Goal: Contribute content: Contribute content

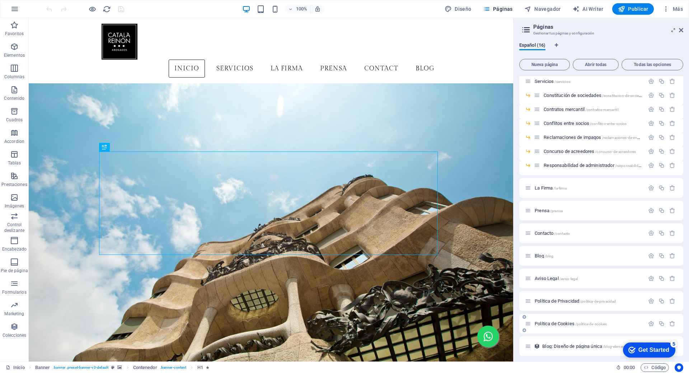
scroll to position [30, 0]
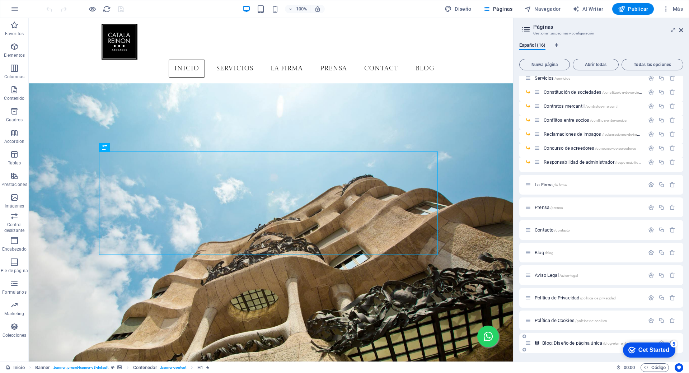
click at [562, 344] on span "Blog: Diseño de página única /blog-elemento" at bounding box center [585, 342] width 86 height 5
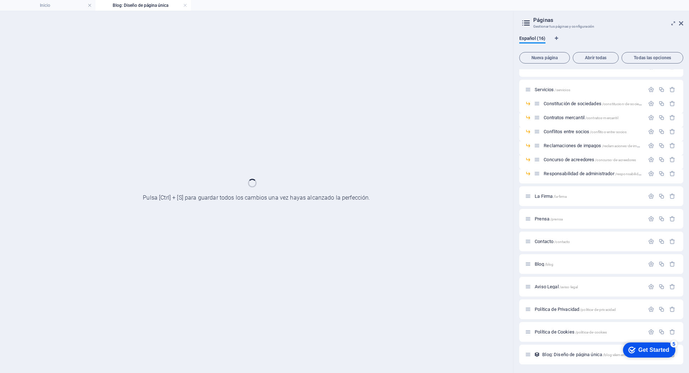
scroll to position [12, 0]
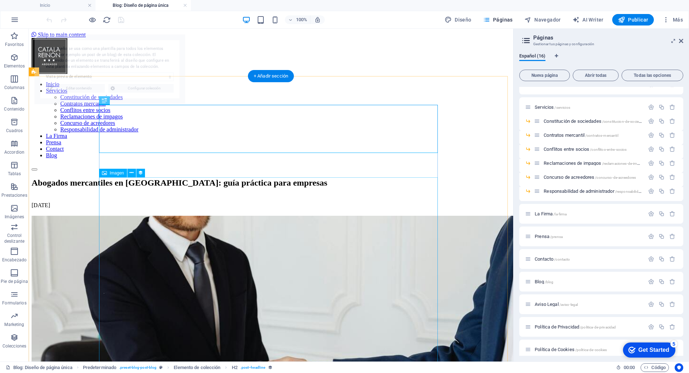
select select "689afac42095728444042aa5"
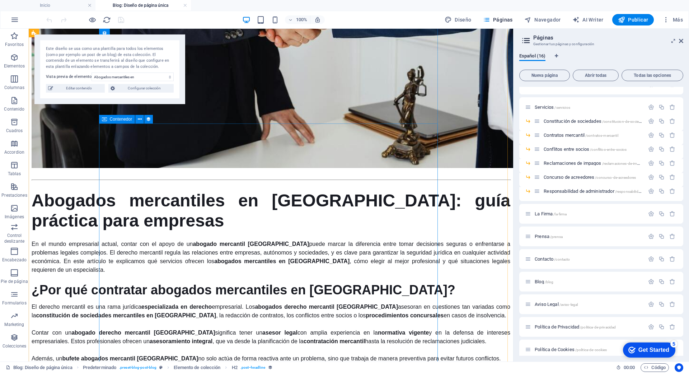
scroll to position [466, 0]
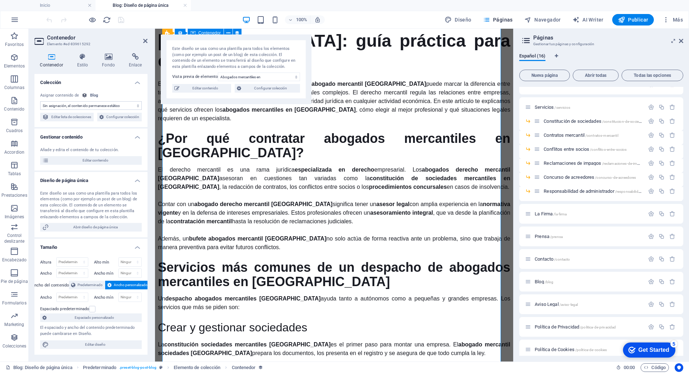
select select "content"
click at [219, 91] on span "Editar contenido" at bounding box center [205, 88] width 47 height 9
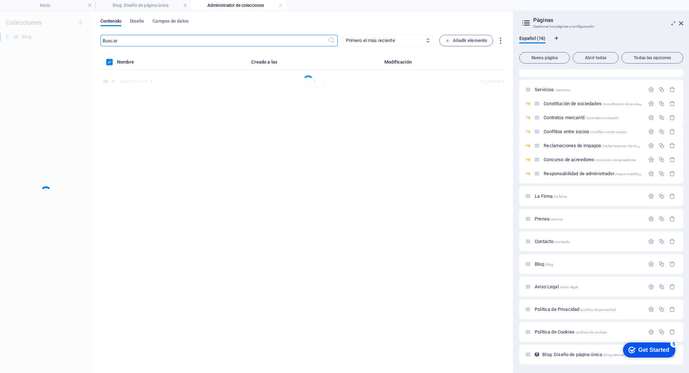
scroll to position [0, 0]
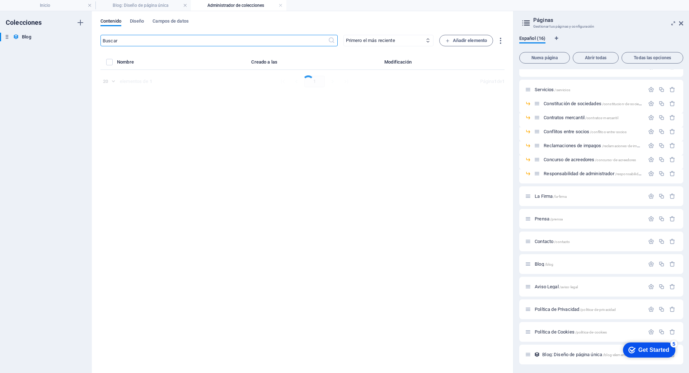
select select "Category 2"
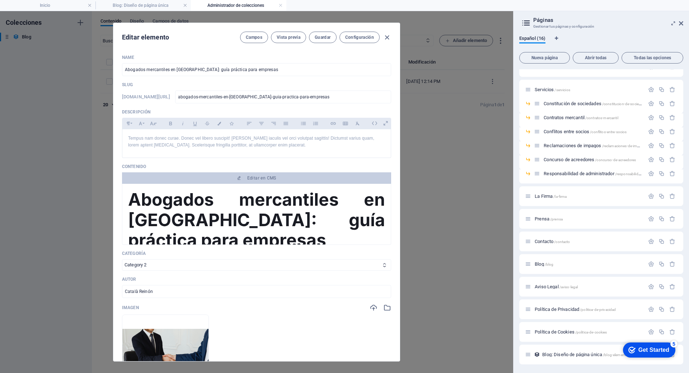
click at [250, 195] on h1 "Abogados mercantiles en [GEOGRAPHIC_DATA]: guía práctica para empresas" at bounding box center [256, 219] width 257 height 60
drag, startPoint x: 250, startPoint y: 195, endPoint x: 252, endPoint y: 185, distance: 9.6
click at [251, 195] on h1 "Abogados mercantiles en [GEOGRAPHIC_DATA]: guía práctica para empresas" at bounding box center [256, 219] width 257 height 60
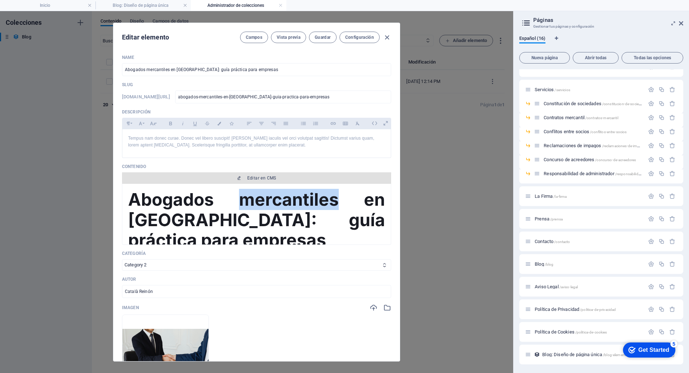
click at [254, 182] on button "Editar en CMS" at bounding box center [256, 177] width 269 height 11
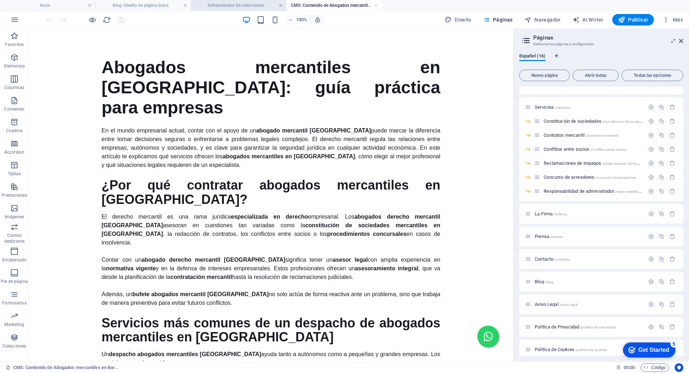
click at [280, 6] on link at bounding box center [280, 5] width 4 height 7
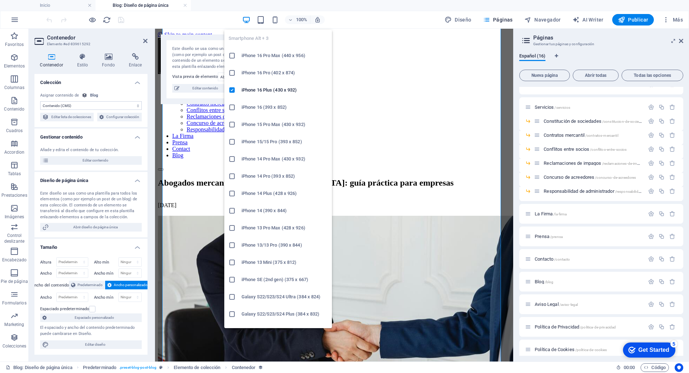
scroll to position [466, 0]
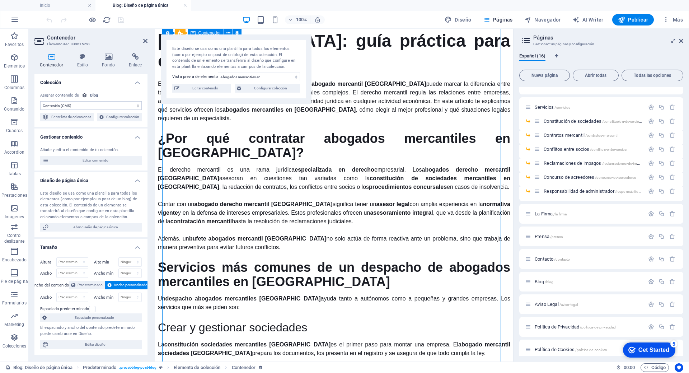
drag, startPoint x: 179, startPoint y: 222, endPoint x: 223, endPoint y: 222, distance: 44.1
click at [197, 90] on span "Editar contenido" at bounding box center [205, 88] width 47 height 9
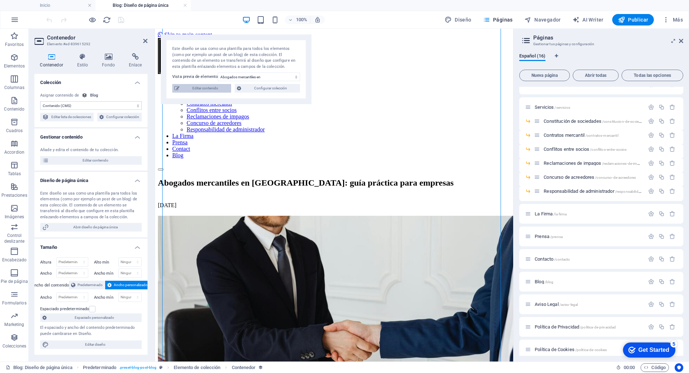
select select "Category 2"
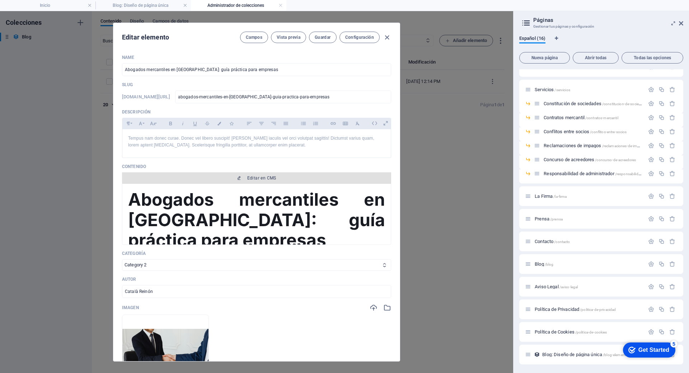
click at [249, 175] on button "Editar en CMS" at bounding box center [256, 177] width 269 height 11
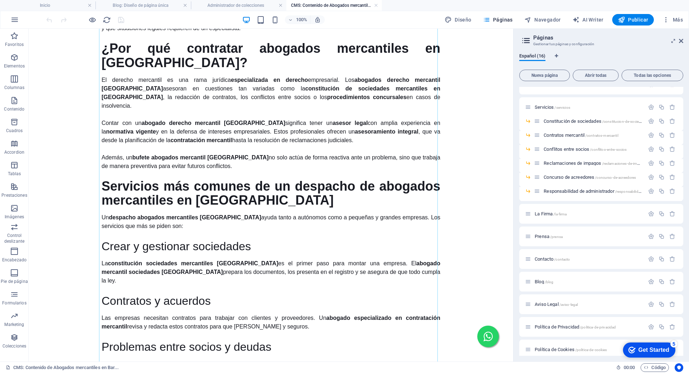
scroll to position [143, 0]
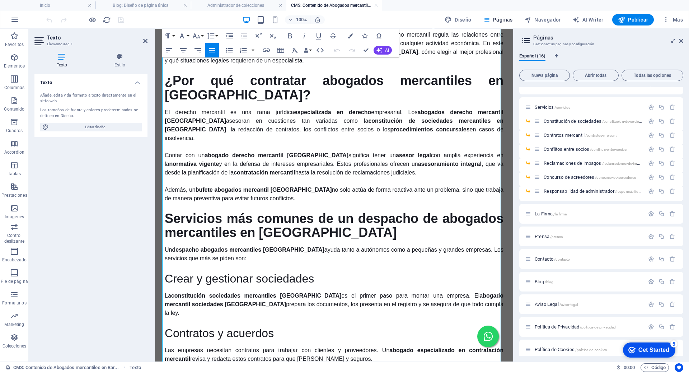
scroll to position [108, 0]
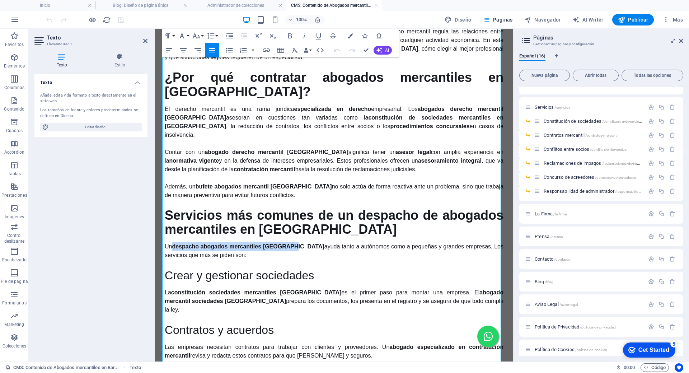
drag, startPoint x: 171, startPoint y: 218, endPoint x: 291, endPoint y: 216, distance: 119.1
click at [291, 243] on strong "despacho abogados mercantiles [GEOGRAPHIC_DATA]" at bounding box center [248, 246] width 152 height 6
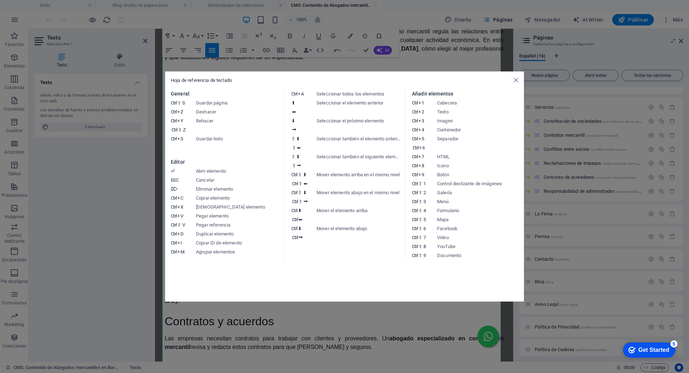
scroll to position [374, 3]
click at [514, 85] on div "Hoja de referencia de teclado General Ctrl ⇧ S Guardar página Ctrl Z Deshacer C…" at bounding box center [344, 186] width 359 height 230
click at [517, 83] on div "Hoja de referencia de teclado" at bounding box center [344, 80] width 347 height 6
click at [521, 80] on div "Hoja de referencia de teclado General Ctrl ⇧ S Guardar página Ctrl Z Deshacer C…" at bounding box center [344, 186] width 359 height 230
click at [518, 80] on div "Hoja de referencia de teclado General Ctrl ⇧ S Guardar página Ctrl Z Deshacer C…" at bounding box center [344, 186] width 359 height 230
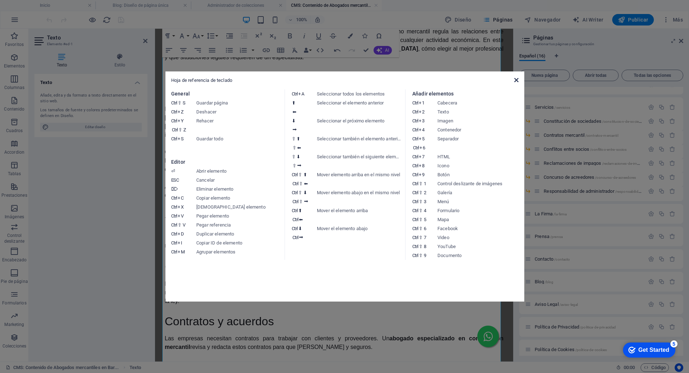
click at [515, 80] on icon at bounding box center [516, 80] width 4 height 6
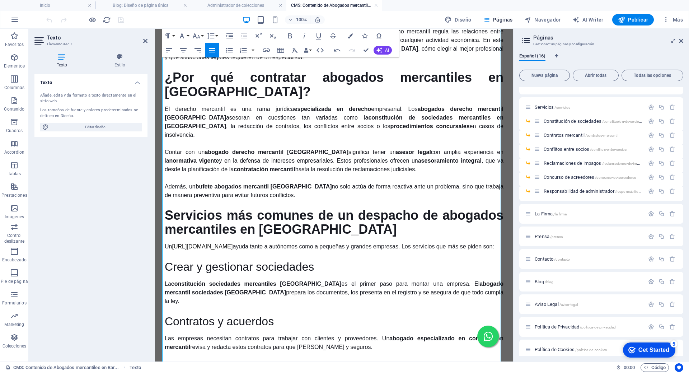
drag, startPoint x: 173, startPoint y: 217, endPoint x: 349, endPoint y: 217, distance: 176.1
click at [349, 242] on p "Un [URL][DOMAIN_NAME] ayuda tanto a autónomos como a pequeñas y grandes empresa…" at bounding box center [334, 246] width 339 height 9
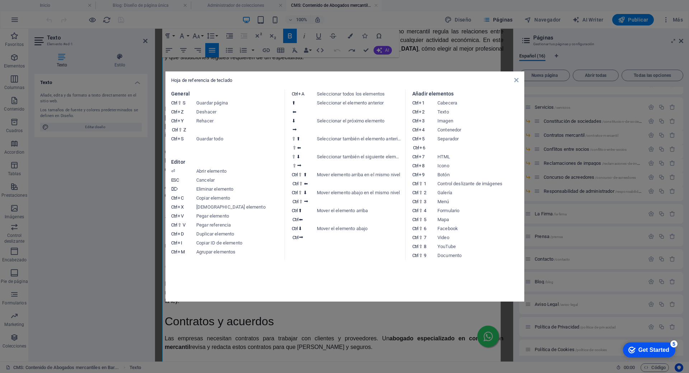
scroll to position [125, 3]
click at [517, 80] on icon at bounding box center [516, 80] width 4 height 6
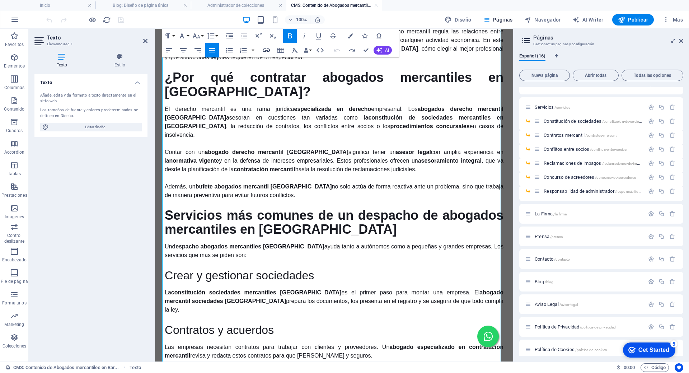
click at [261, 49] on button "Insert Link" at bounding box center [266, 50] width 14 height 14
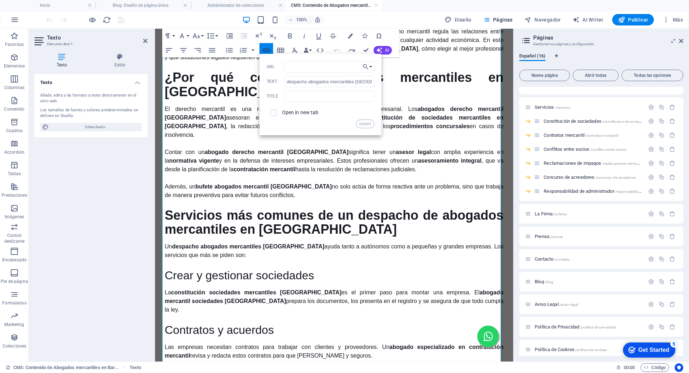
type input "[URL][DOMAIN_NAME]"
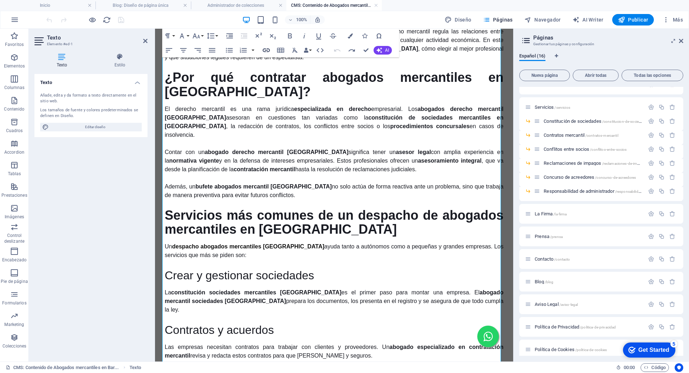
scroll to position [0, 0]
click at [615, 20] on button "Publicar" at bounding box center [633, 19] width 42 height 11
